Goal: Information Seeking & Learning: Learn about a topic

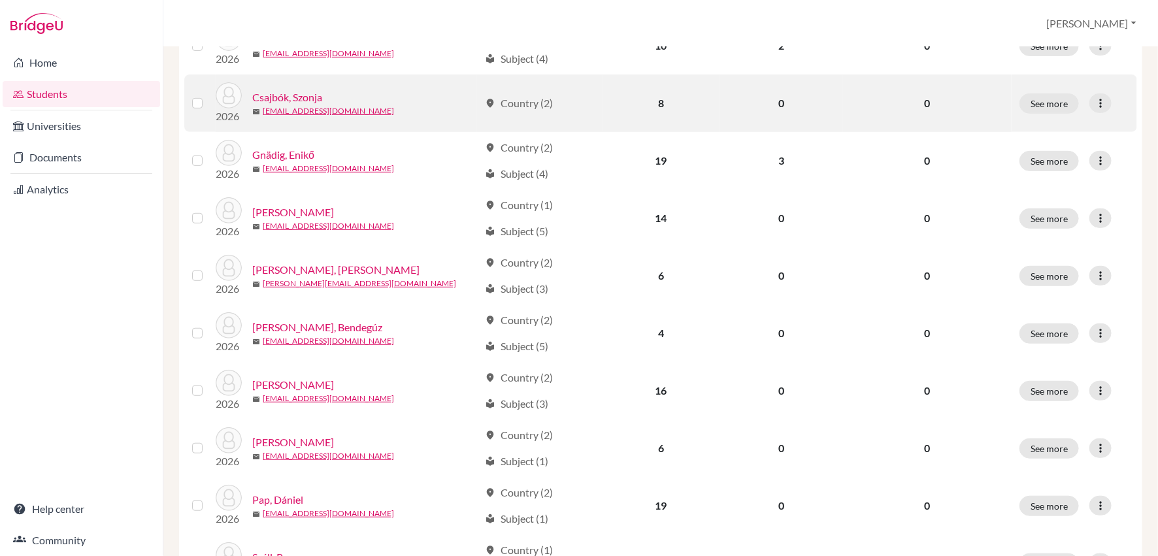
scroll to position [242, 0]
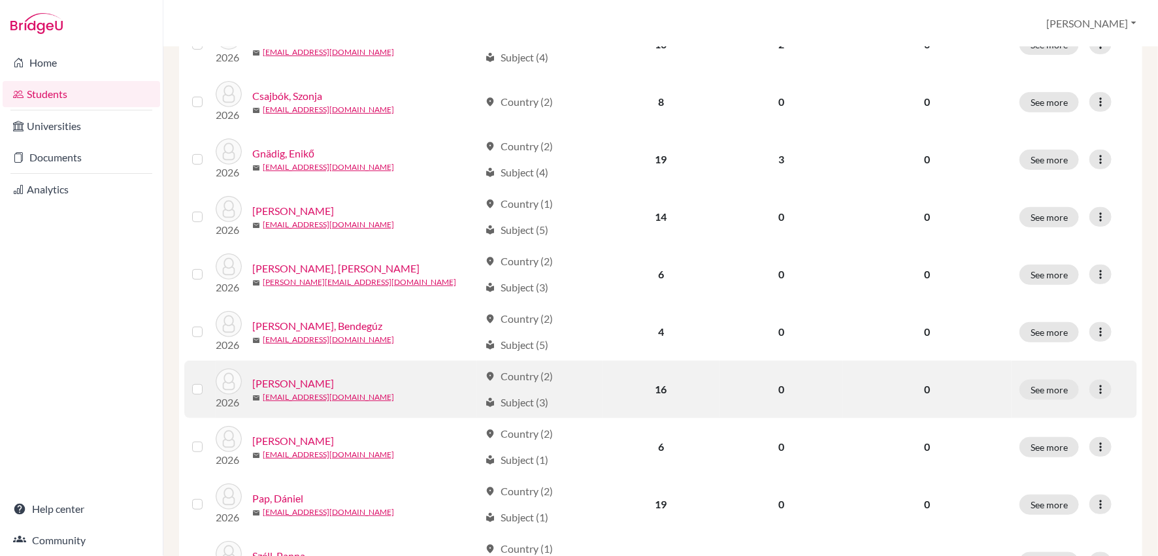
click at [301, 379] on link "[PERSON_NAME]" at bounding box center [293, 384] width 82 height 16
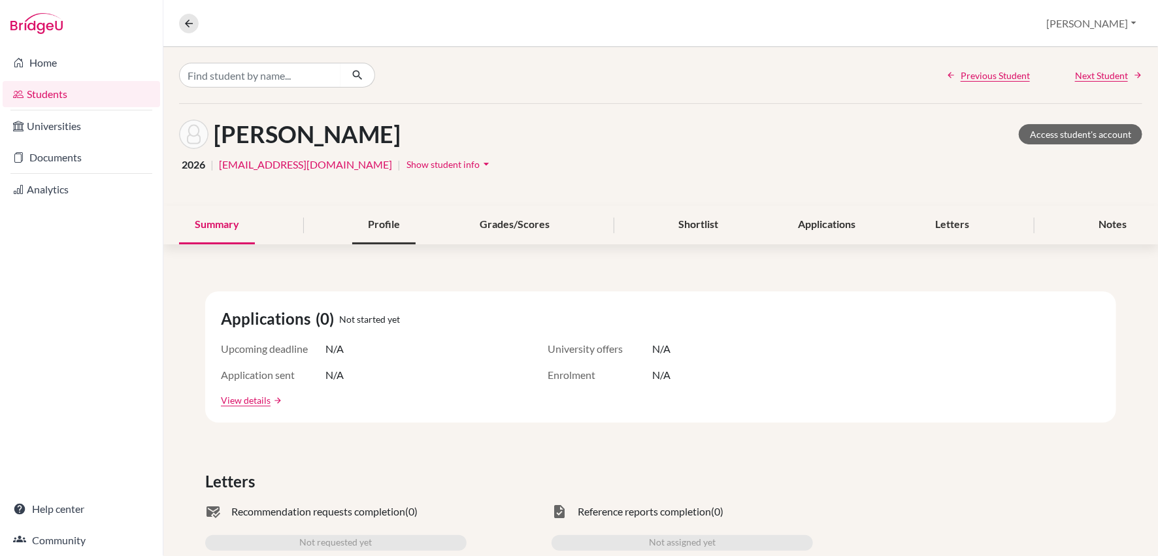
click at [382, 225] on div "Profile" at bounding box center [383, 225] width 63 height 39
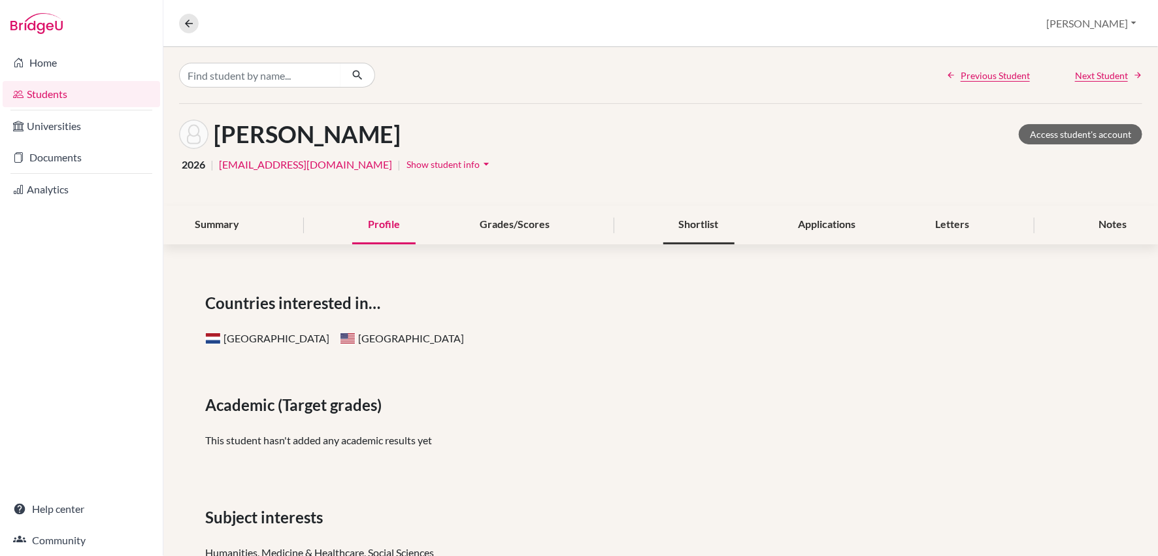
click at [708, 227] on div "Shortlist" at bounding box center [698, 225] width 71 height 39
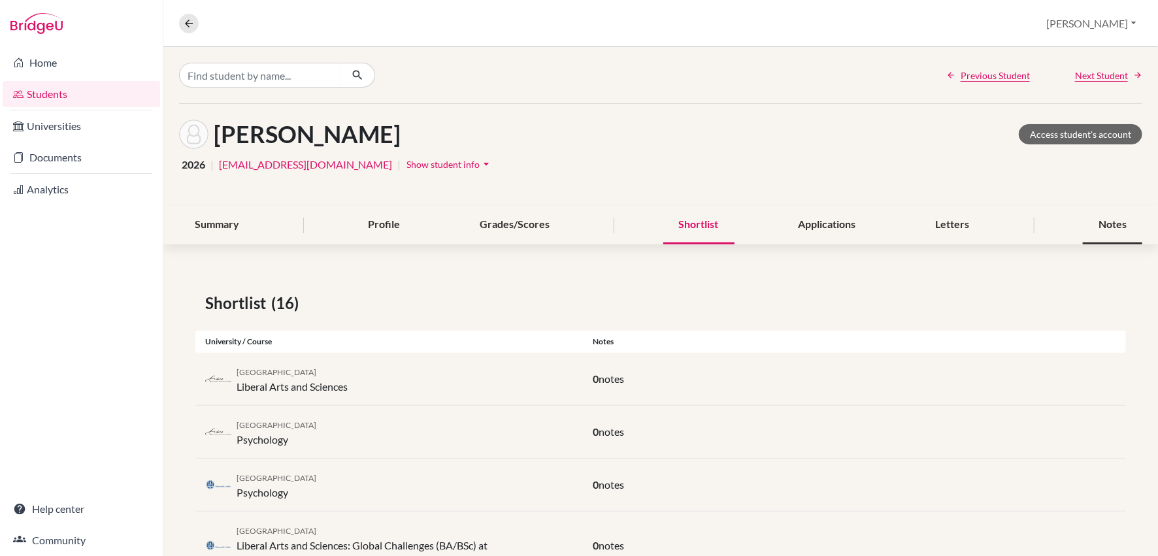
click at [1107, 216] on div "Notes" at bounding box center [1112, 225] width 59 height 39
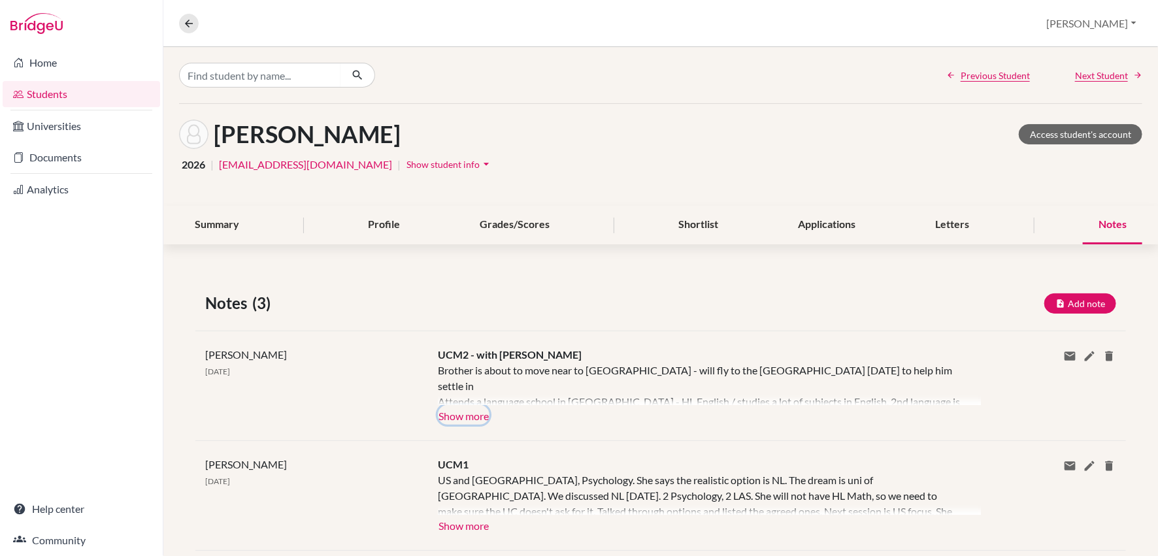
click at [460, 420] on button "Show more" at bounding box center [464, 415] width 52 height 20
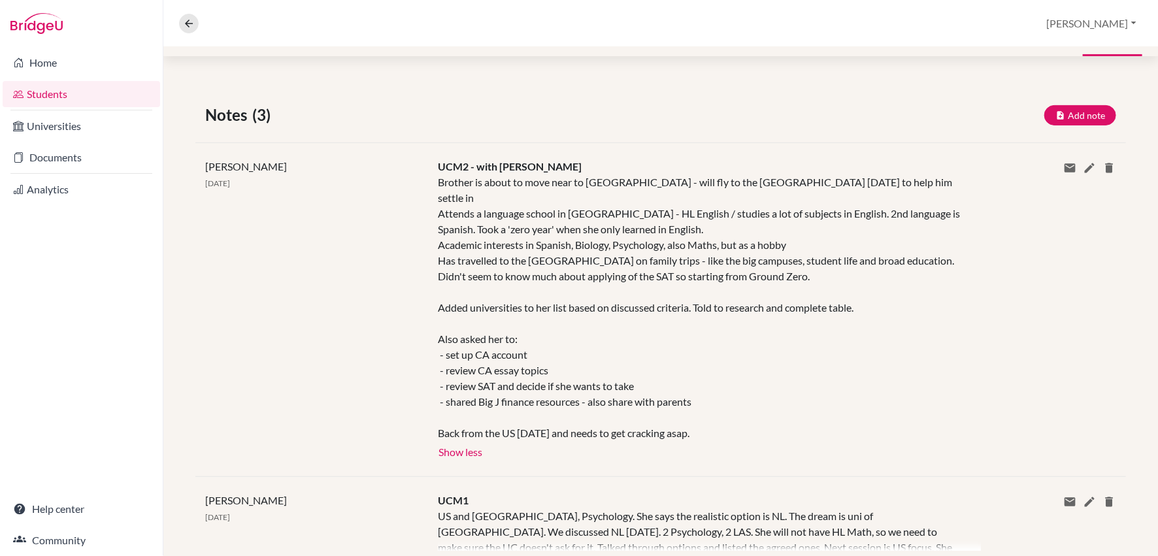
scroll to position [191, 0]
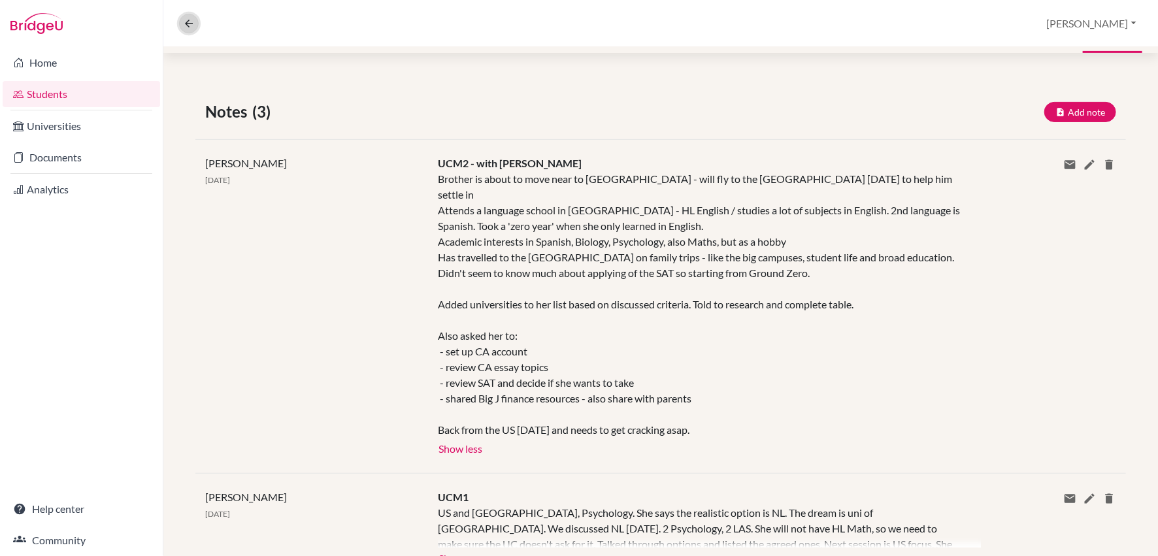
click at [180, 22] on button at bounding box center [189, 24] width 20 height 20
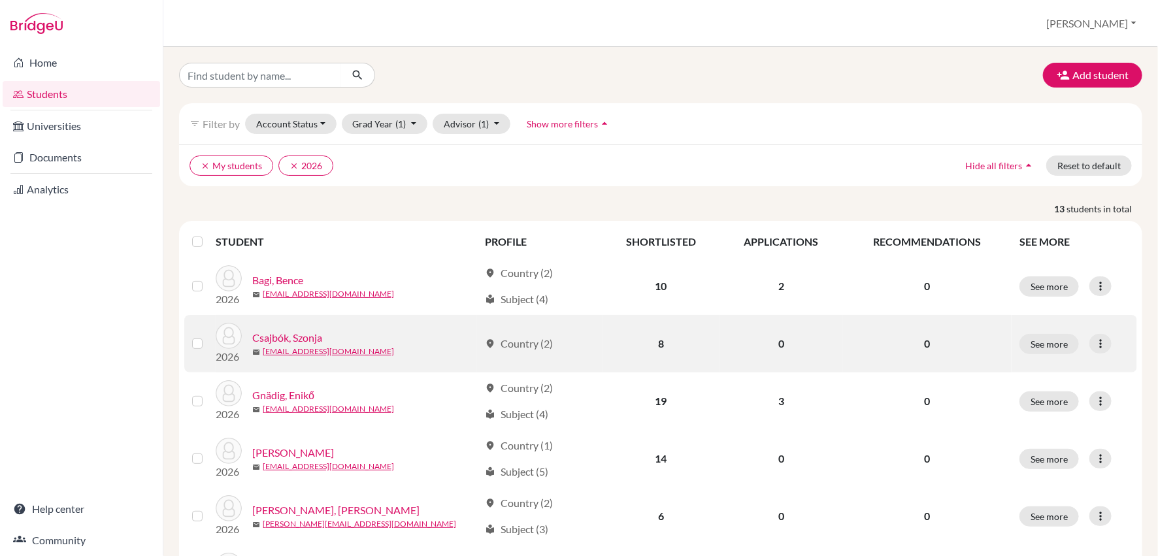
click at [308, 338] on link "Csajbók, Szonja" at bounding box center [287, 338] width 70 height 16
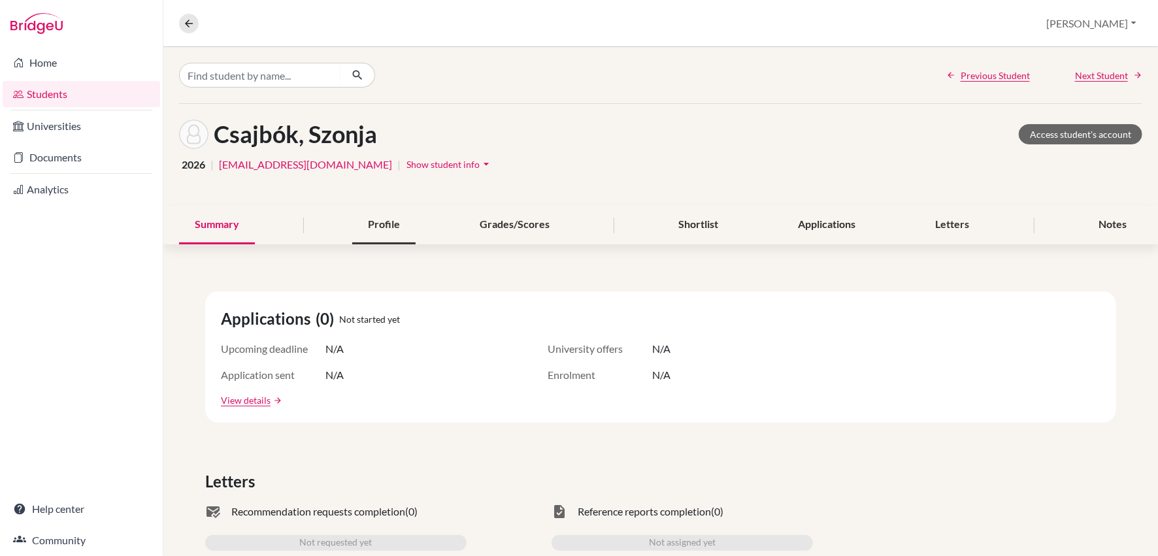
click at [389, 221] on div "Profile" at bounding box center [383, 225] width 63 height 39
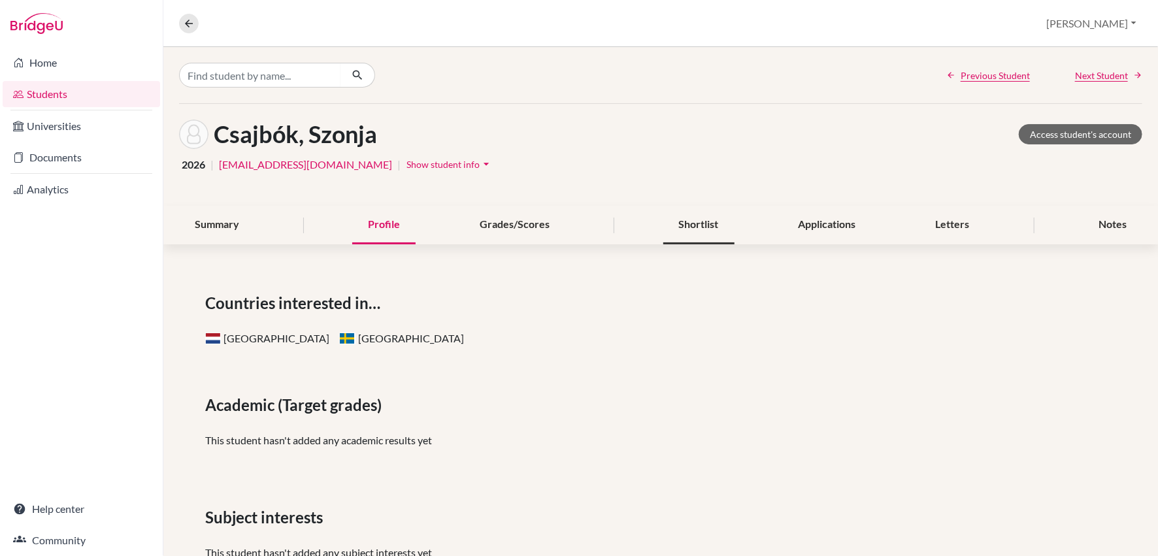
click at [713, 230] on div "Shortlist" at bounding box center [698, 225] width 71 height 39
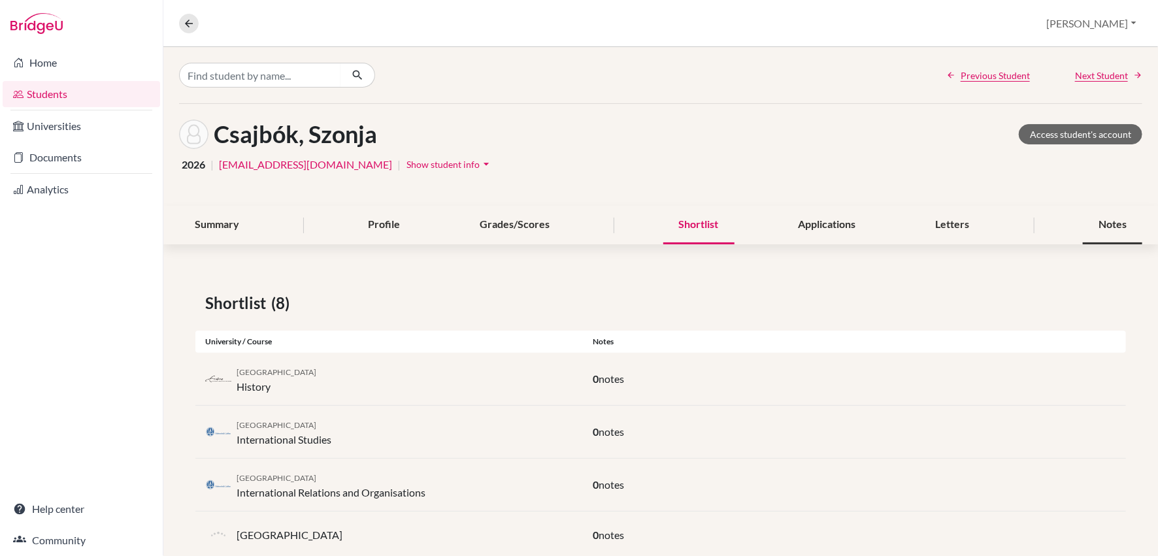
click at [1107, 219] on div "Notes" at bounding box center [1112, 225] width 59 height 39
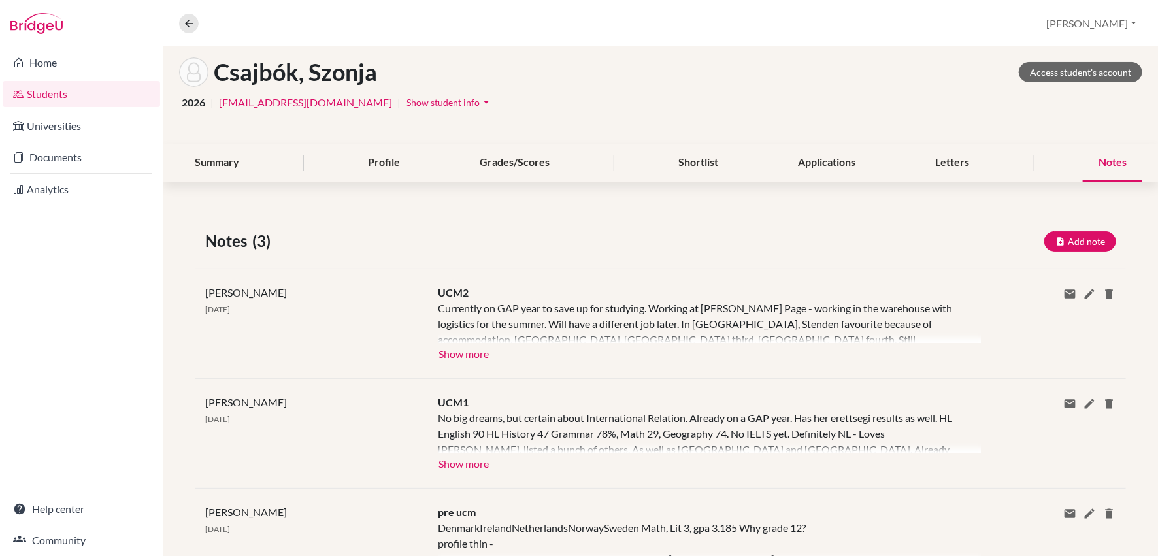
scroll to position [131, 0]
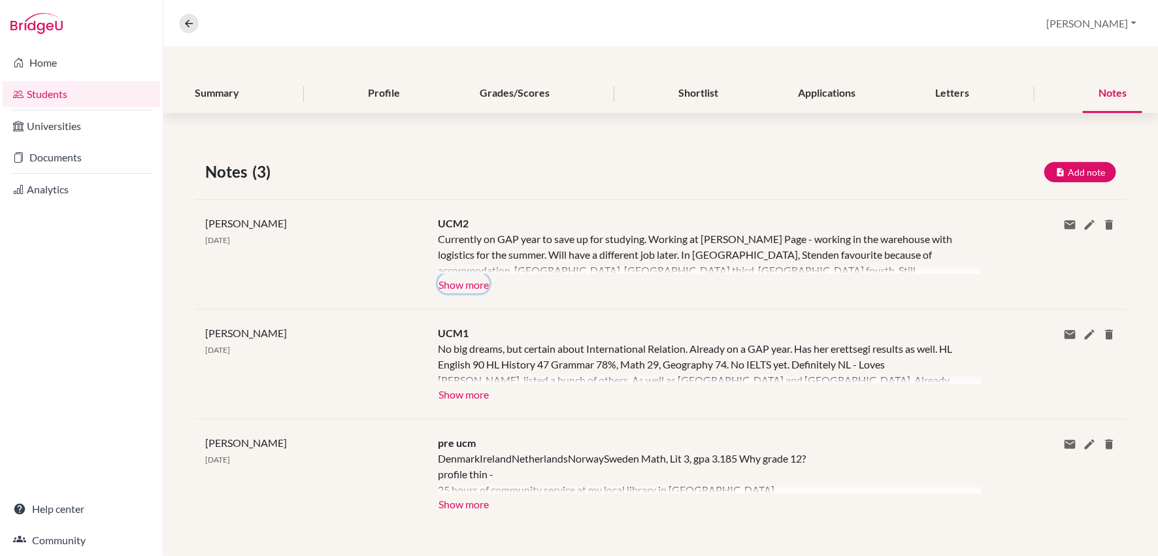
click at [453, 282] on button "Show more" at bounding box center [464, 284] width 52 height 20
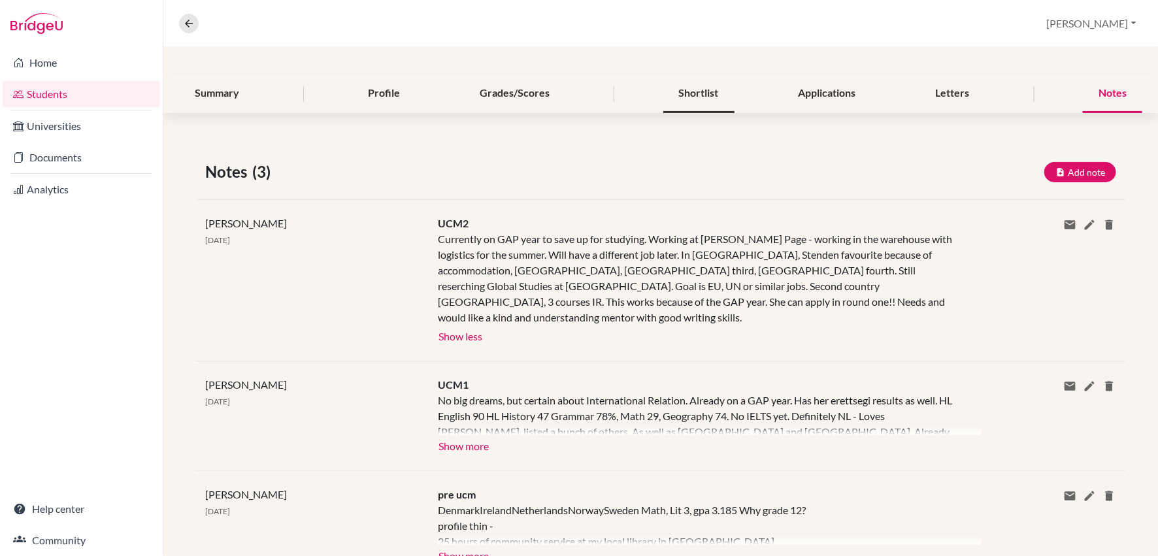
click at [697, 91] on div "Shortlist" at bounding box center [698, 93] width 71 height 39
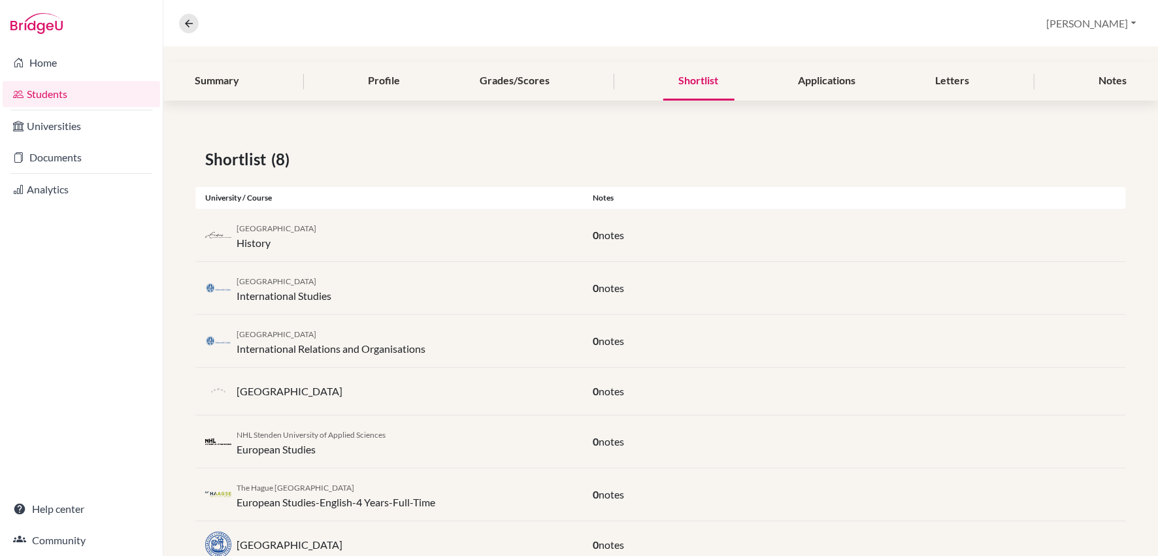
scroll to position [142, 0]
click at [187, 22] on icon at bounding box center [189, 24] width 12 height 12
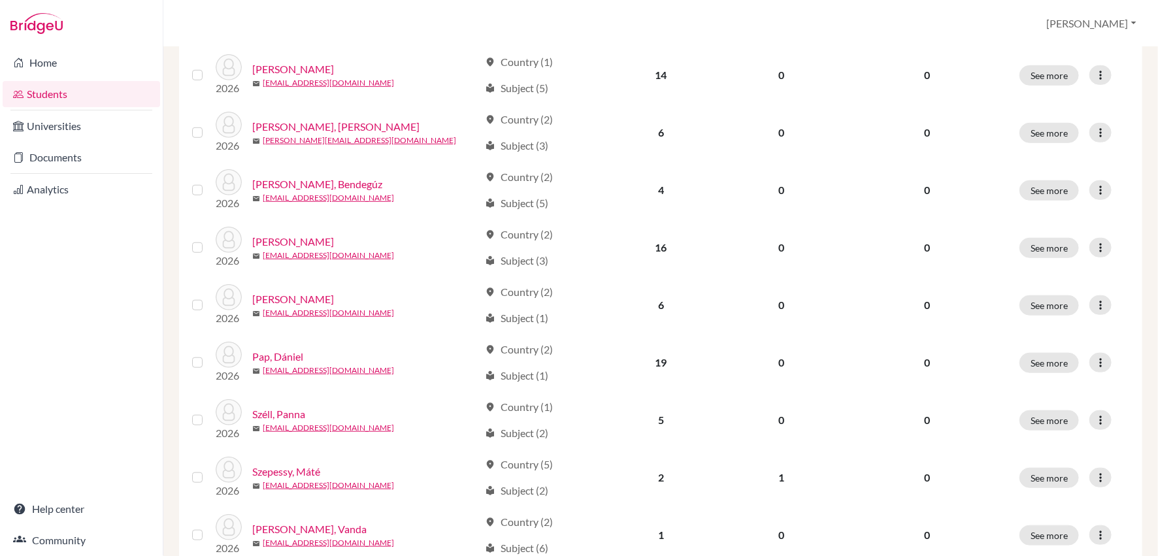
scroll to position [483, 0]
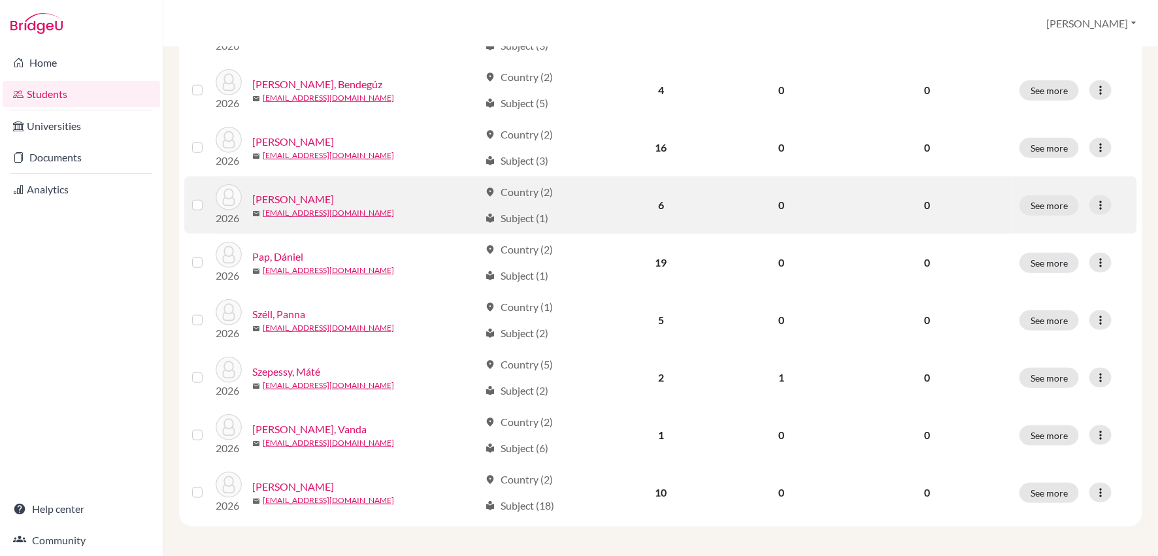
click at [307, 195] on link "[PERSON_NAME]" at bounding box center [293, 199] width 82 height 16
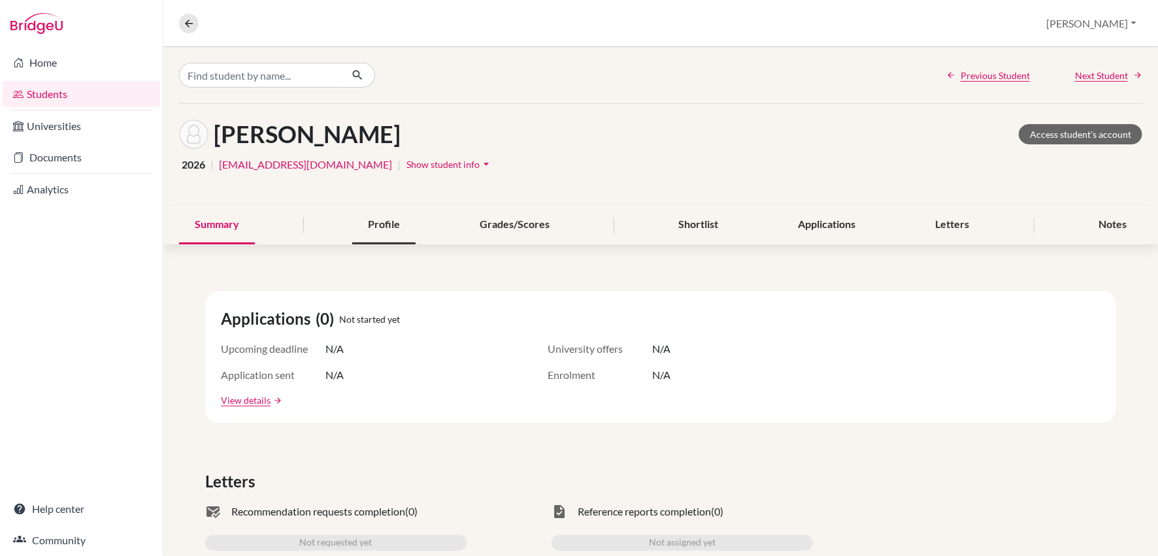
click at [380, 218] on div "Profile" at bounding box center [383, 225] width 63 height 39
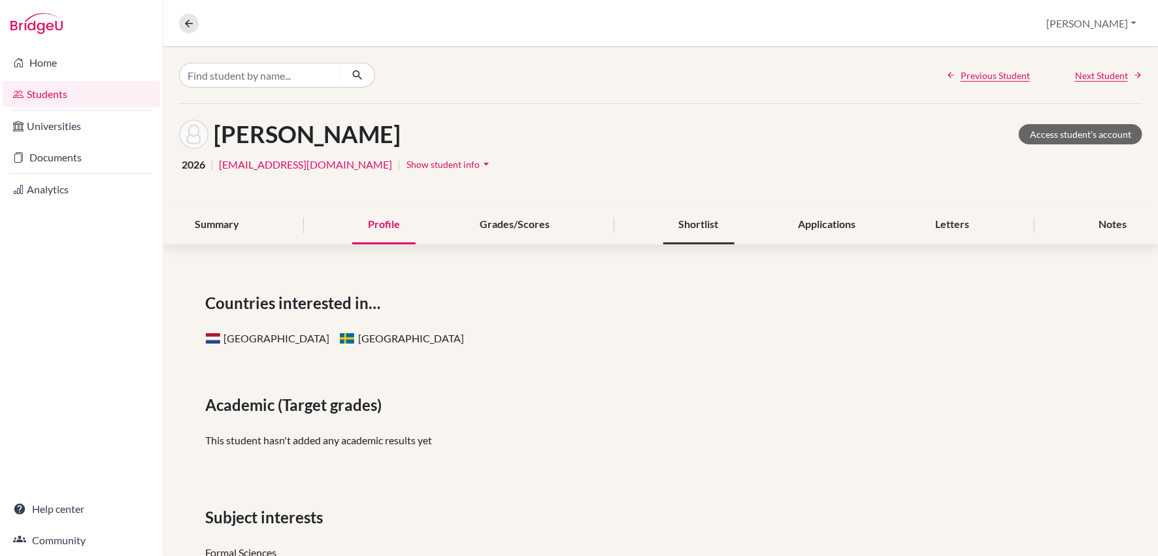
click at [688, 219] on div "Shortlist" at bounding box center [698, 225] width 71 height 39
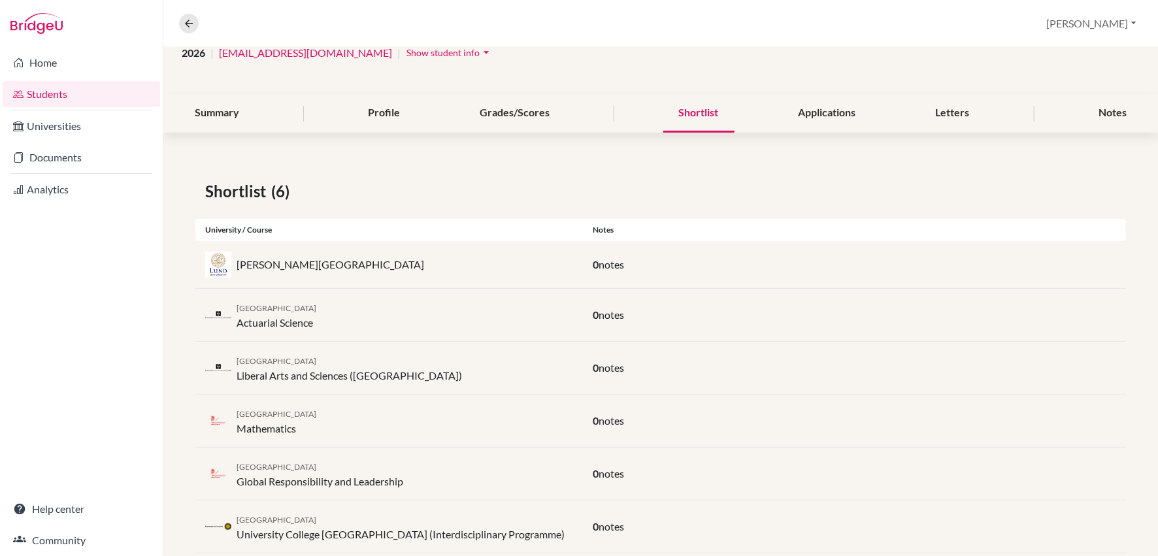
scroll to position [137, 0]
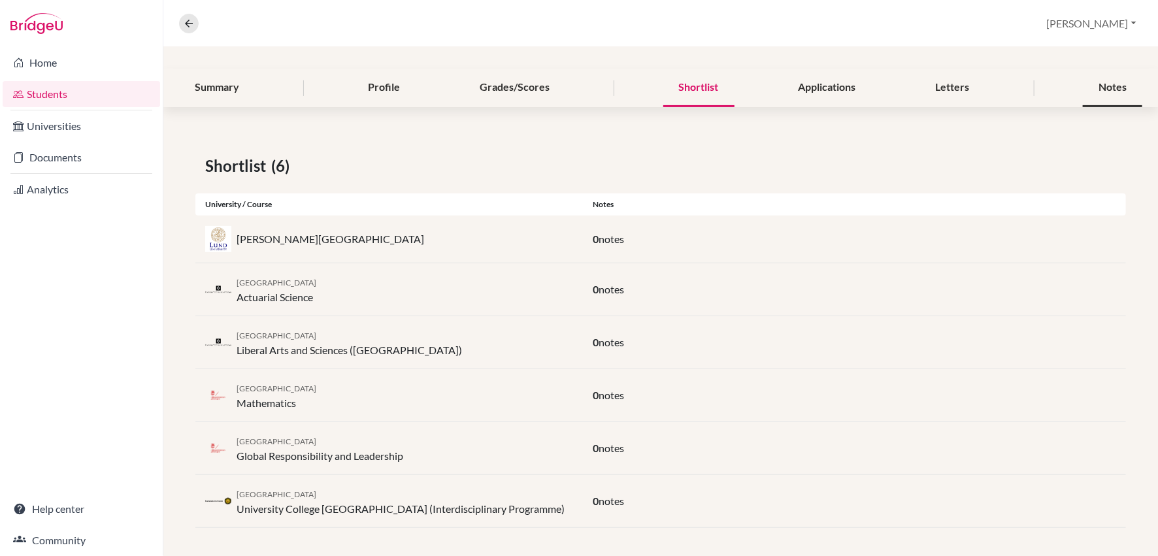
click at [1110, 86] on div "Notes" at bounding box center [1112, 88] width 59 height 39
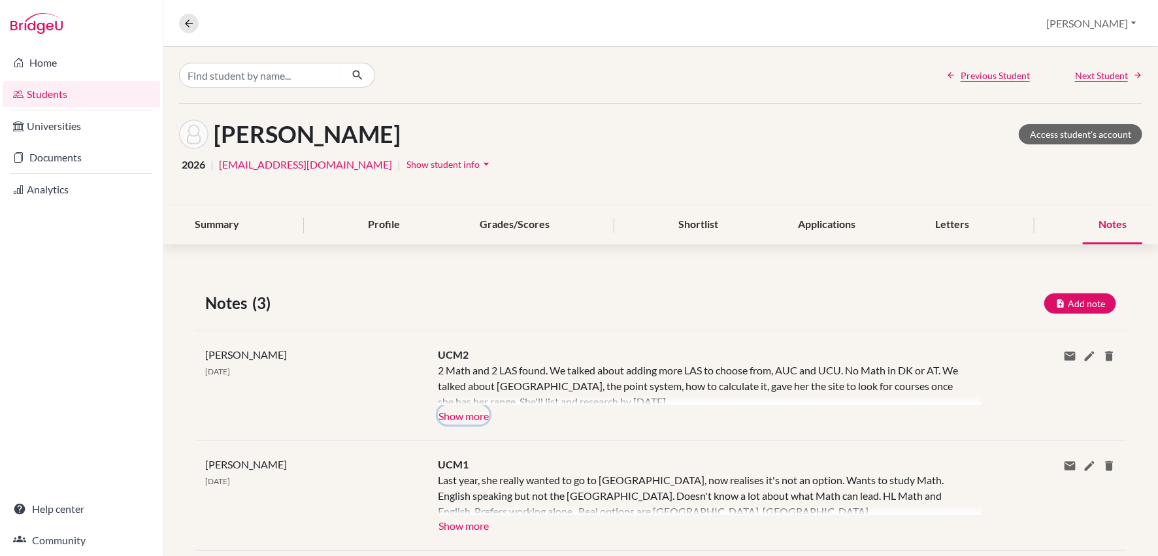
click at [469, 414] on button "Show more" at bounding box center [464, 415] width 52 height 20
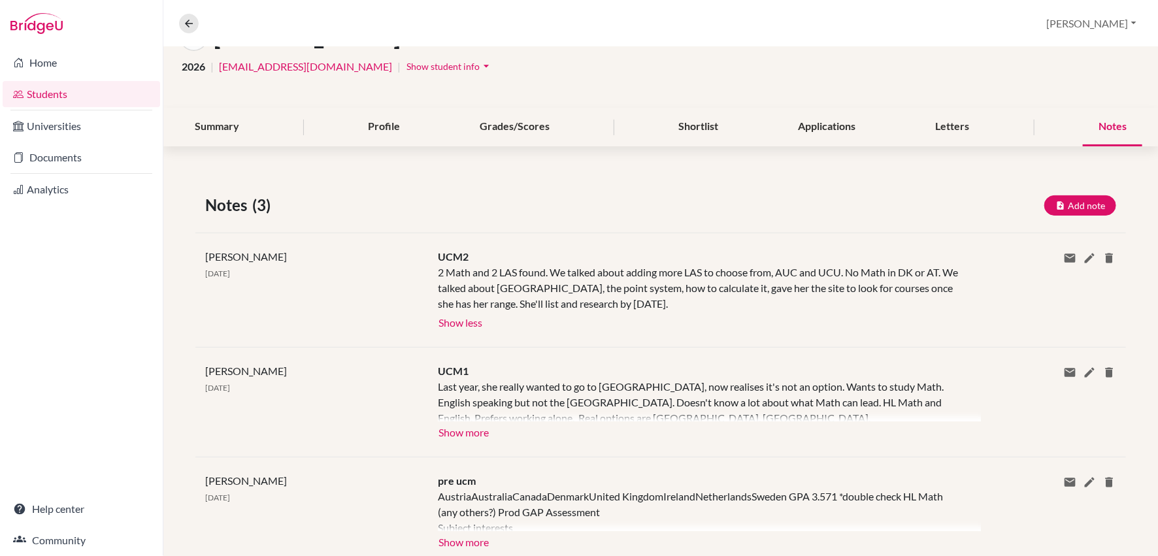
scroll to position [114, 0]
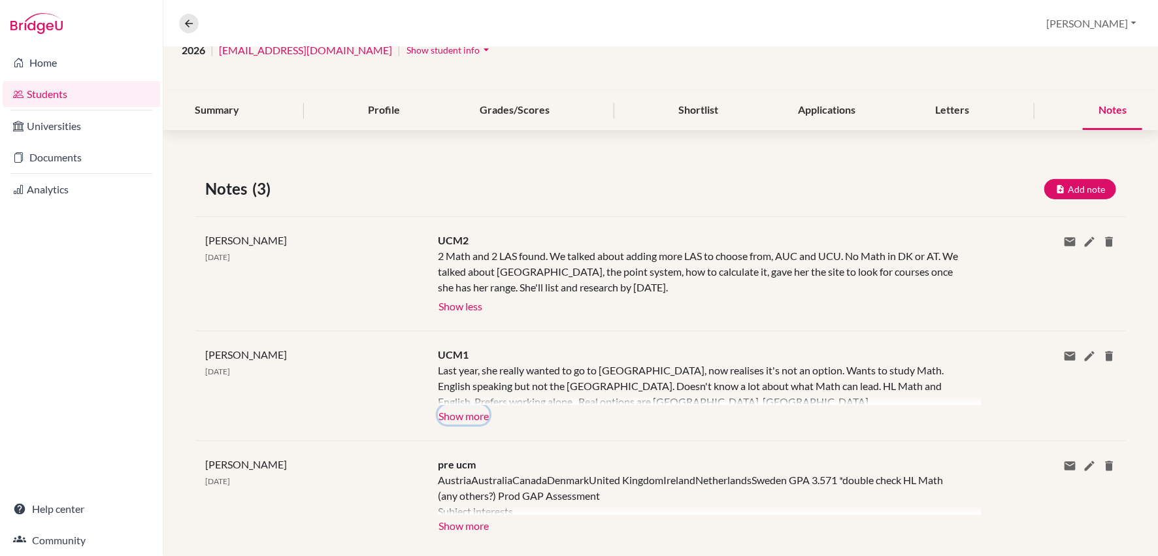
click at [455, 417] on button "Show more" at bounding box center [464, 415] width 52 height 20
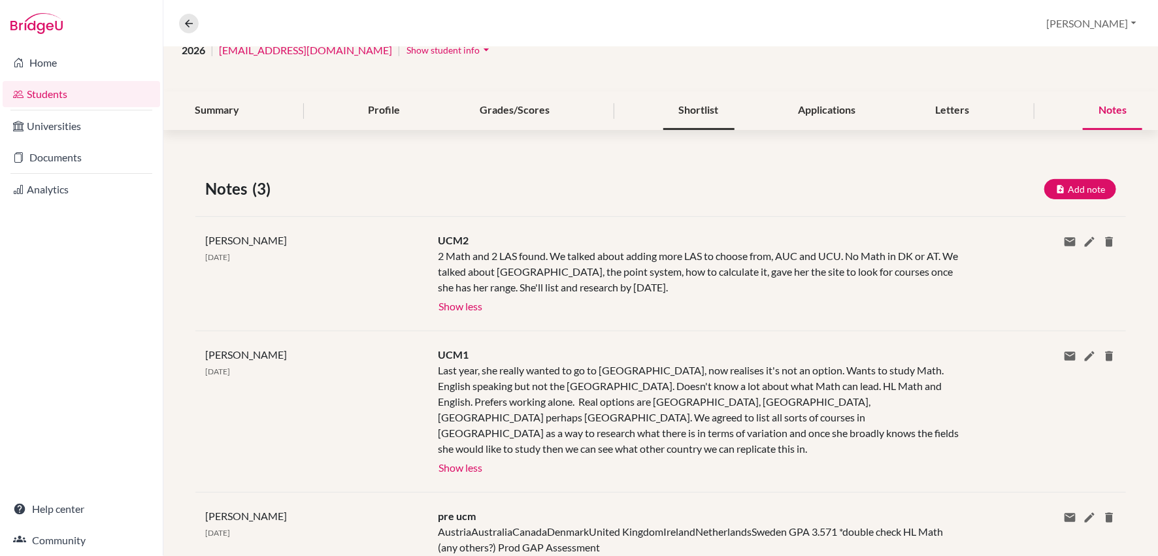
click at [691, 113] on div "Shortlist" at bounding box center [698, 110] width 71 height 39
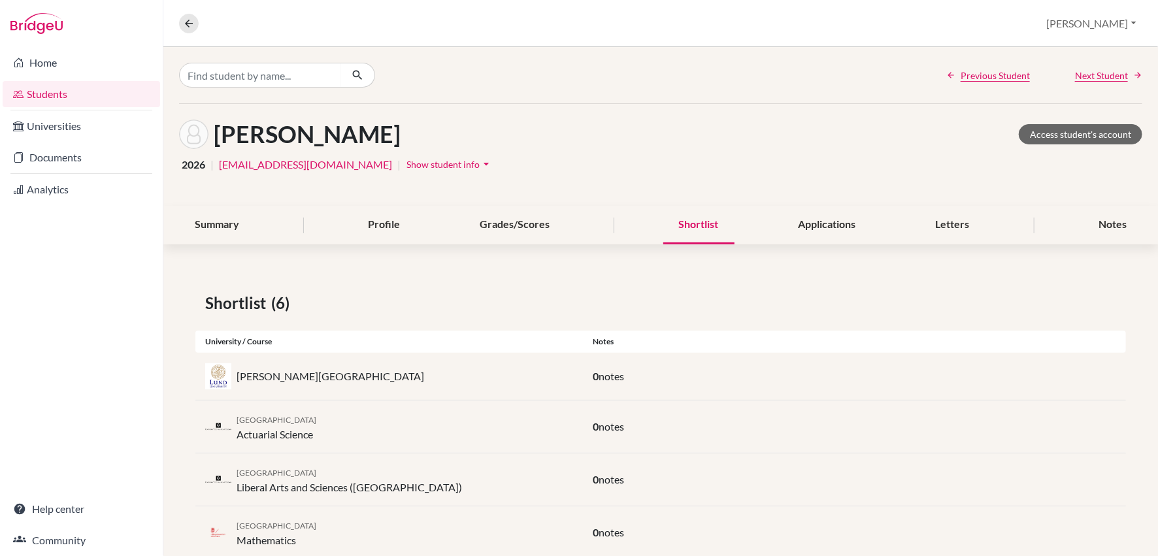
scroll to position [137, 0]
